Goal: Navigation & Orientation: Find specific page/section

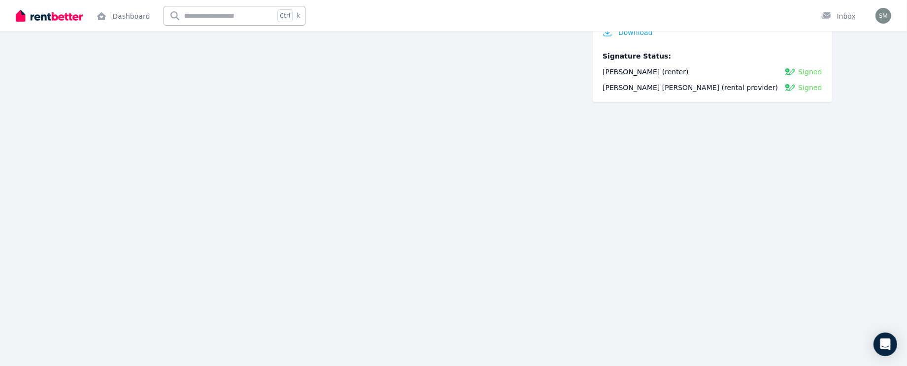
scroll to position [1072, 0]
click at [851, 14] on div "Inbox" at bounding box center [838, 16] width 34 height 10
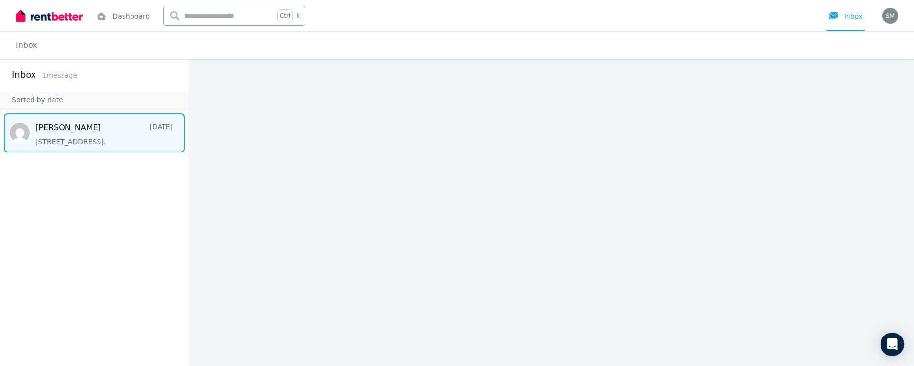
click at [106, 130] on span "Message list" at bounding box center [94, 132] width 189 height 39
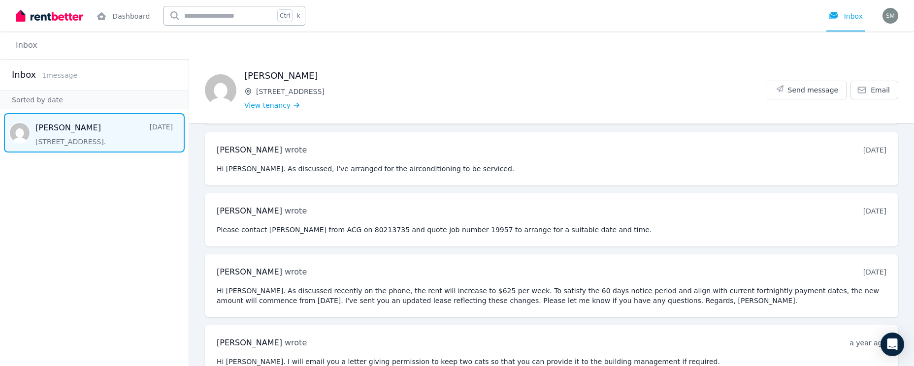
scroll to position [89, 0]
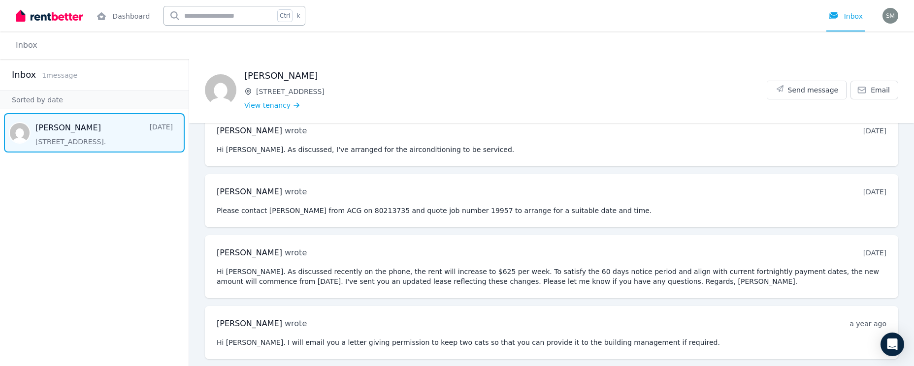
click at [53, 14] on img at bounding box center [49, 15] width 67 height 15
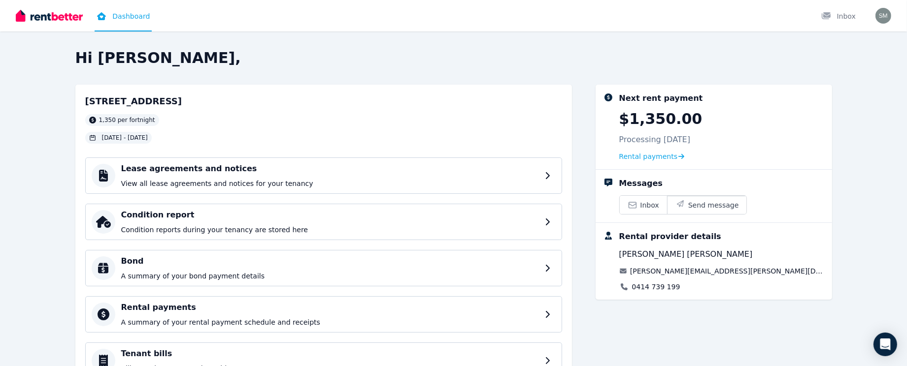
click at [56, 124] on div "Hi Stuart, 38/570-580 Canterbury Road, Campsie 1,350 per fortnight 15 Oct 2021 …" at bounding box center [453, 256] width 907 height 414
